Goal: Task Accomplishment & Management: Use online tool/utility

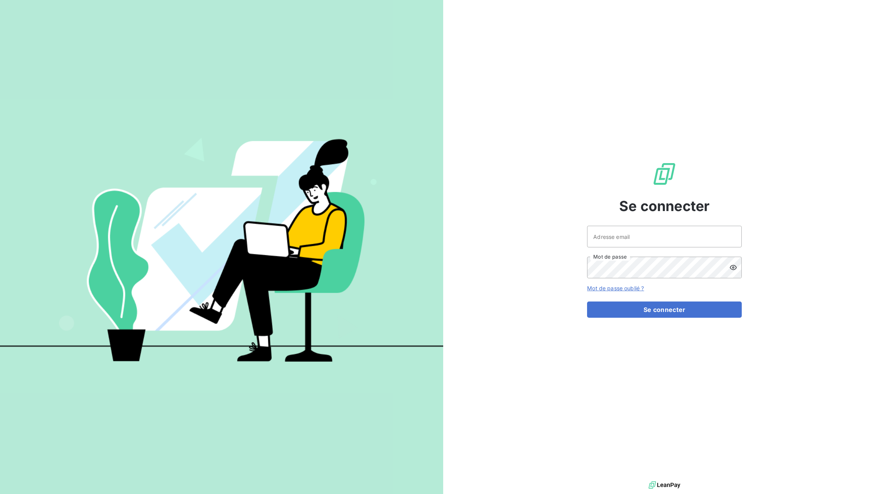
click at [0, 494] on div at bounding box center [0, 494] width 0 height 0
type input "[EMAIL_ADDRESS][DOMAIN_NAME]"
click at [679, 310] on button "Se connecter" at bounding box center [664, 310] width 155 height 16
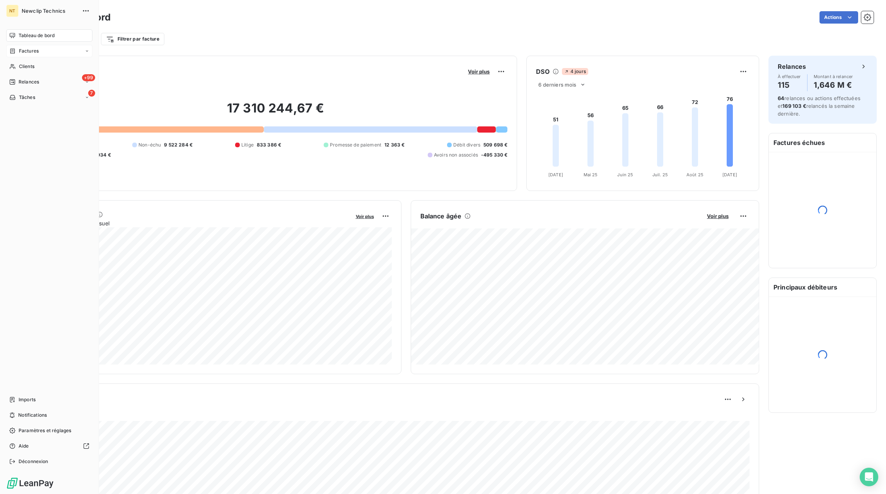
click at [86, 50] on icon at bounding box center [87, 51] width 5 height 5
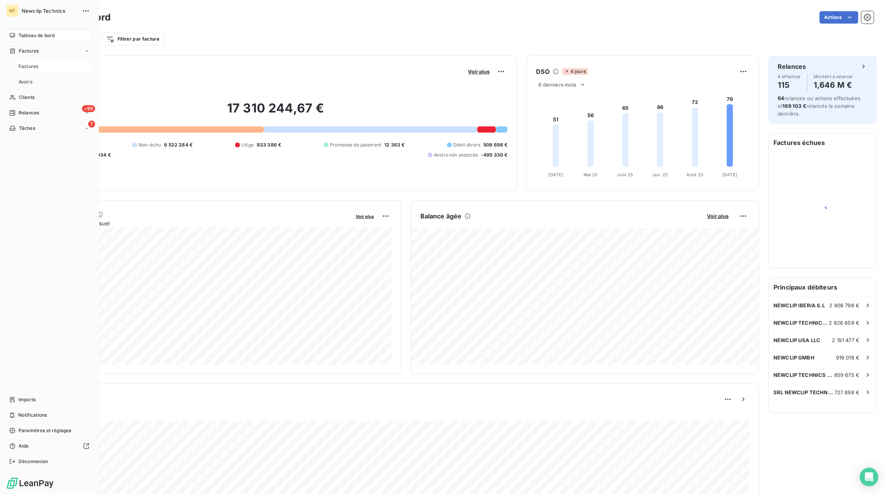
click at [31, 69] on span "Factures" at bounding box center [29, 66] width 20 height 7
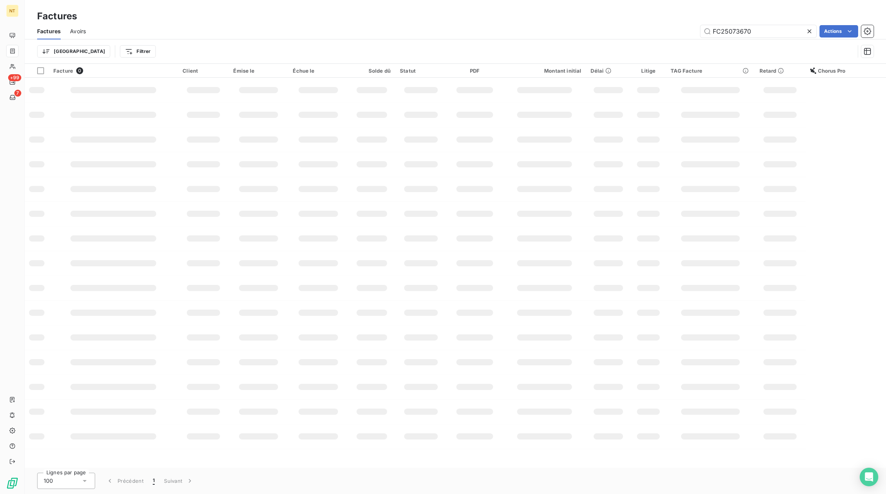
click at [810, 31] on icon at bounding box center [810, 31] width 4 height 4
click at [796, 31] on input "text" at bounding box center [759, 31] width 116 height 12
paste input "FC25090593"
type input "FC25090593"
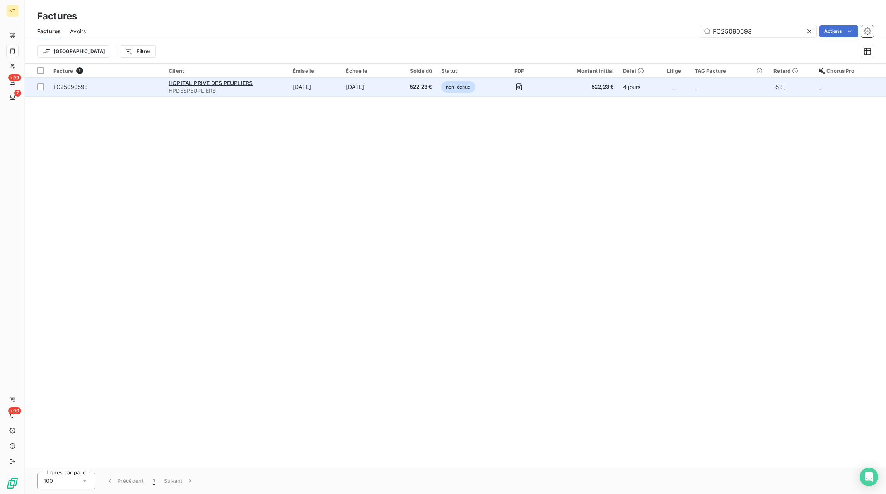
click at [301, 85] on td "[DATE]" at bounding box center [314, 87] width 53 height 19
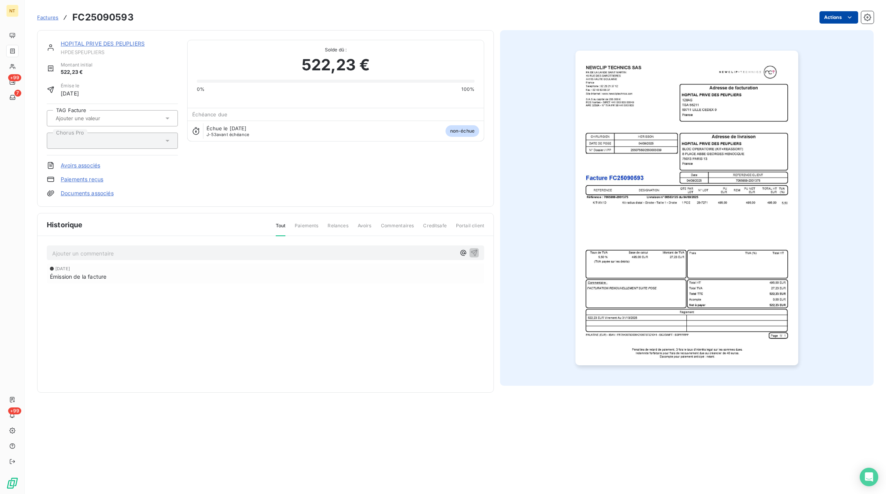
click at [832, 13] on html "NT +99 7 +99 Factures FC25090593 Actions HOPITAL PRIVE DES PEUPLIERS HPDESPEUPL…" at bounding box center [443, 247] width 886 height 494
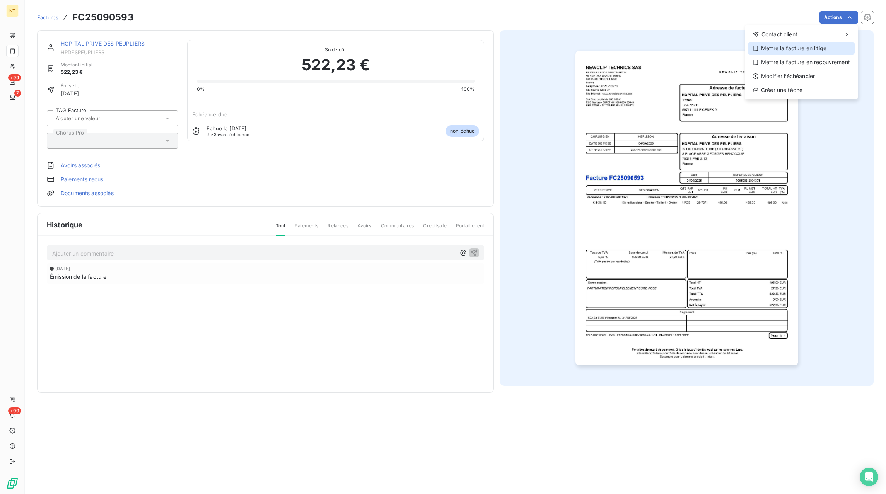
click at [798, 52] on div "Mettre la facture en litige" at bounding box center [801, 48] width 107 height 12
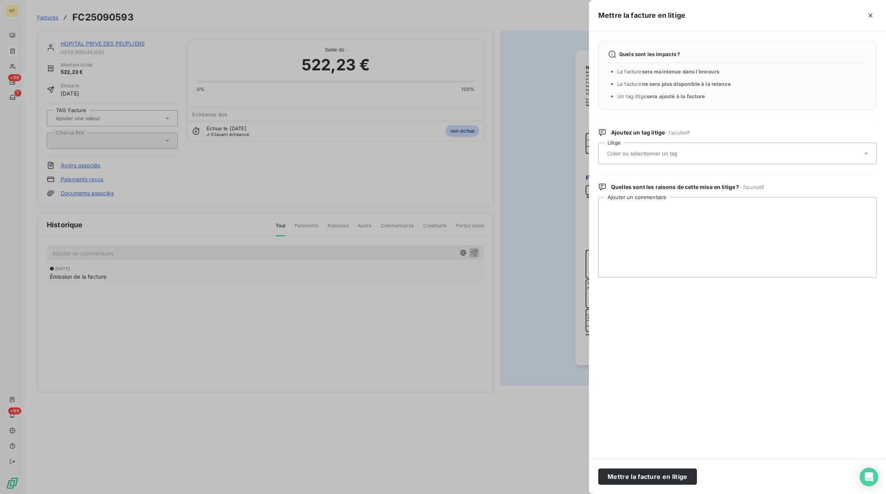
click at [631, 152] on input "text" at bounding box center [663, 153] width 113 height 7
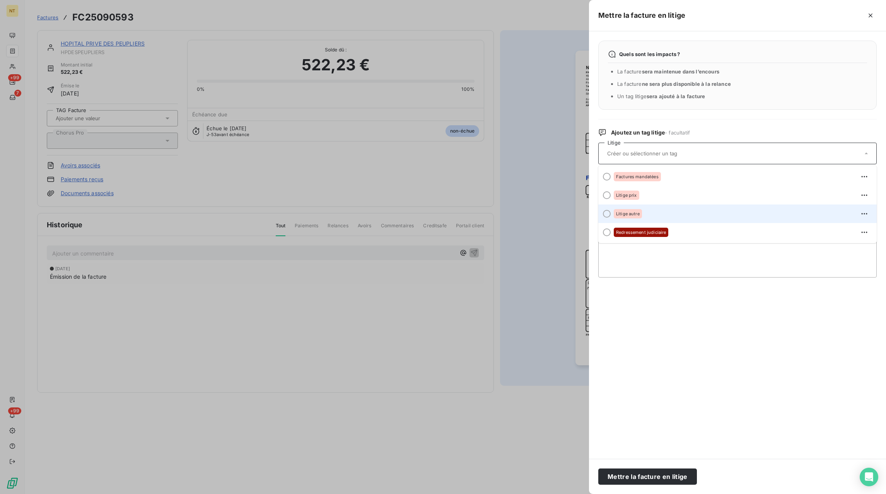
click at [609, 215] on div at bounding box center [607, 214] width 8 height 8
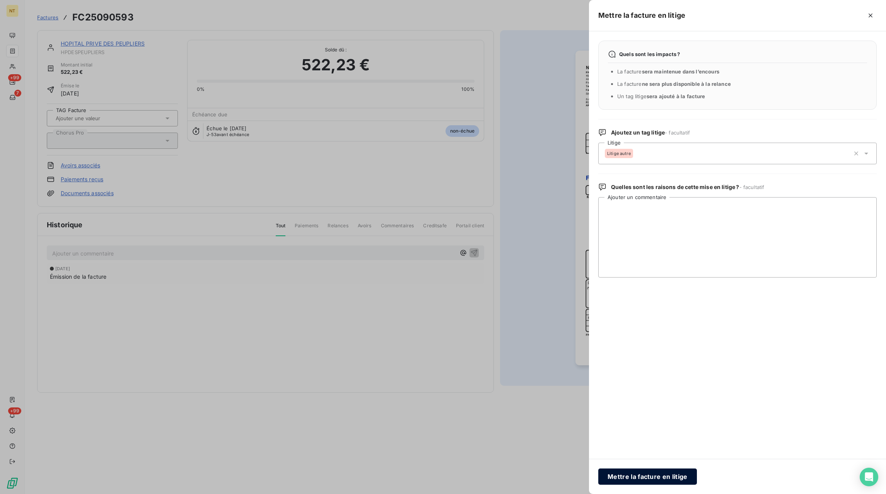
click at [661, 475] on button "Mettre la facture en litige" at bounding box center [647, 477] width 99 height 16
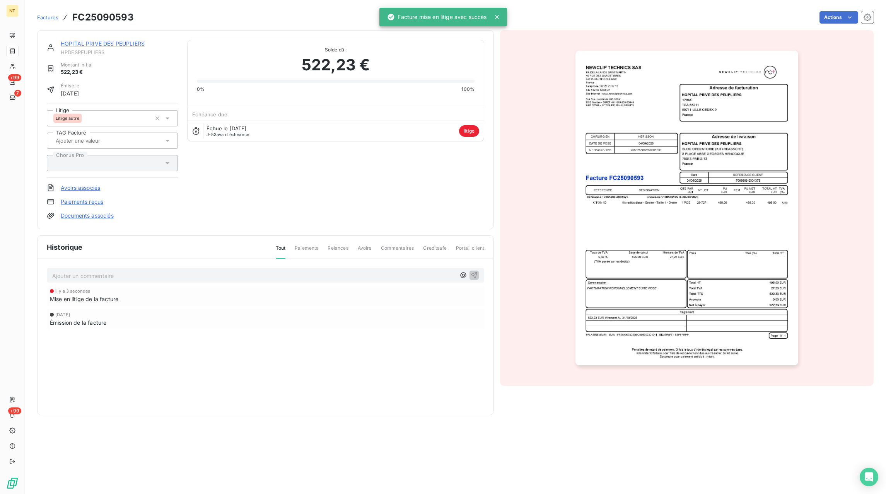
click at [117, 280] on p "Ajouter un commentaire ﻿" at bounding box center [253, 276] width 403 height 10
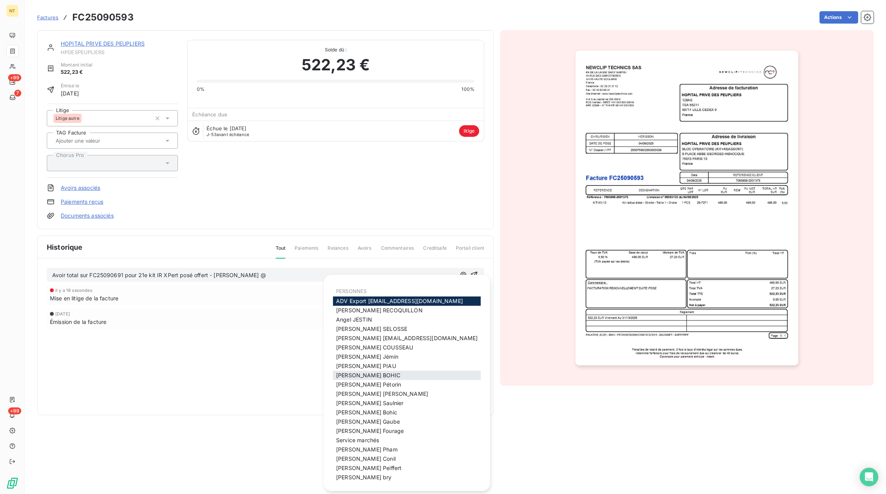
click at [345, 376] on span "[PERSON_NAME]" at bounding box center [368, 375] width 64 height 7
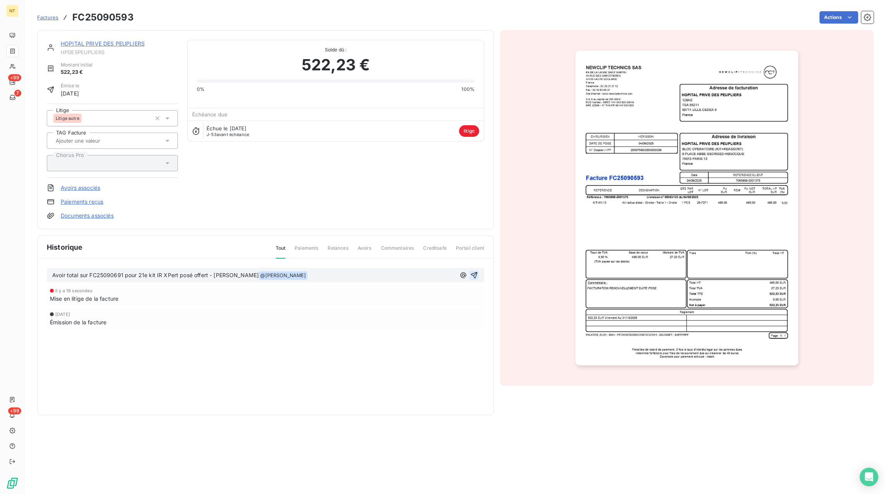
click at [477, 274] on icon "button" at bounding box center [474, 275] width 7 height 7
